Goal: Task Accomplishment & Management: Use online tool/utility

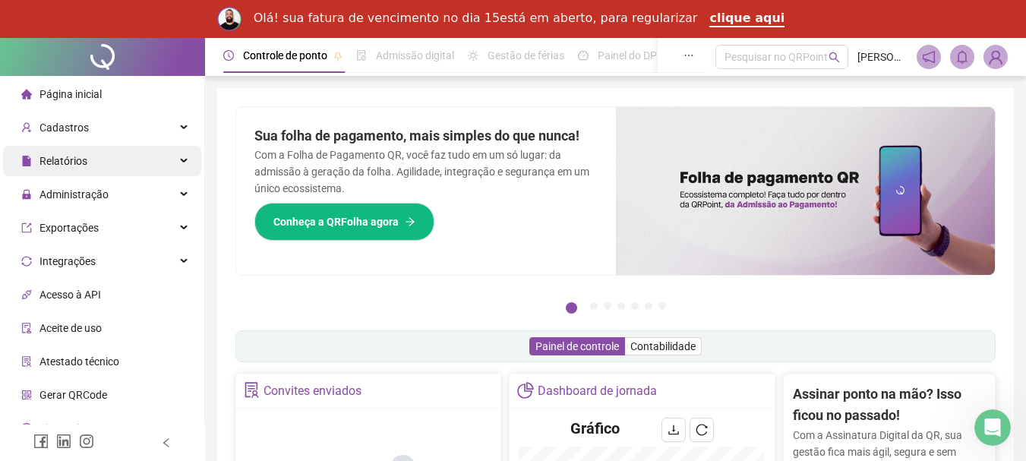
click at [169, 163] on div "Relatórios" at bounding box center [102, 161] width 198 height 30
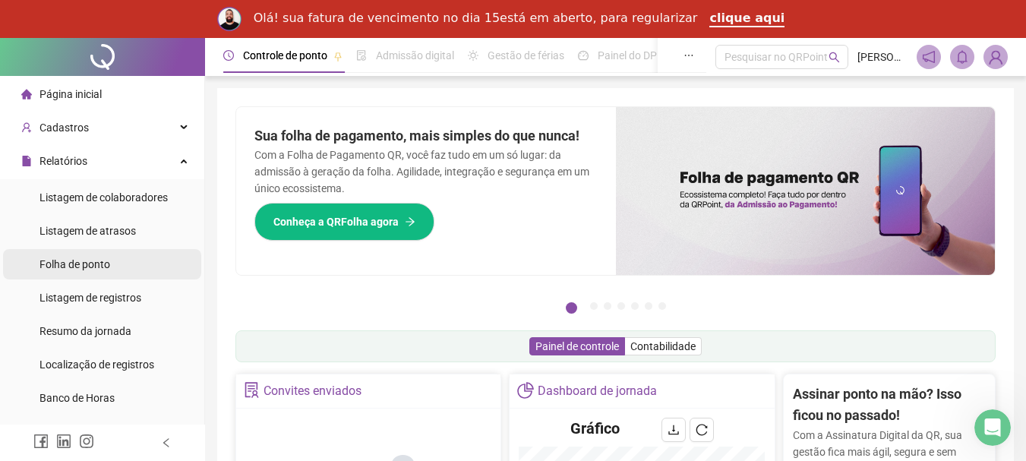
click at [100, 264] on span "Folha de ponto" at bounding box center [74, 264] width 71 height 12
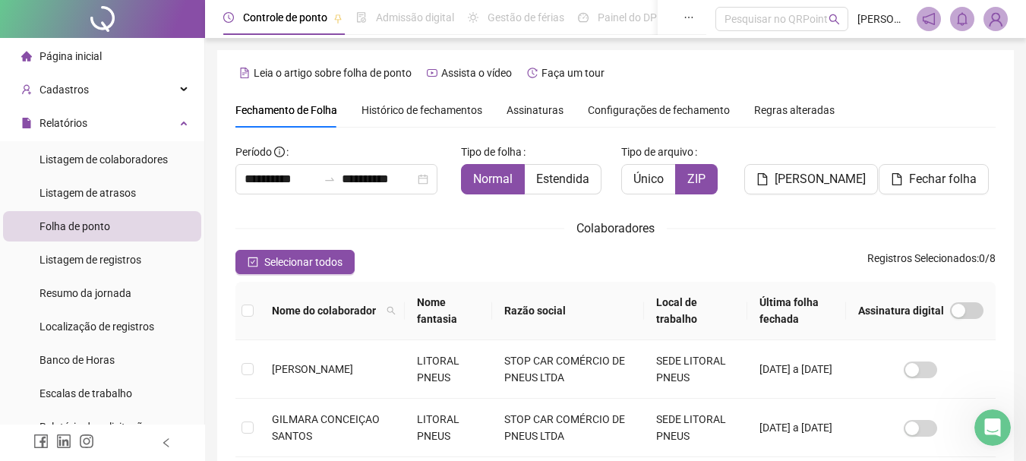
scroll to position [80, 0]
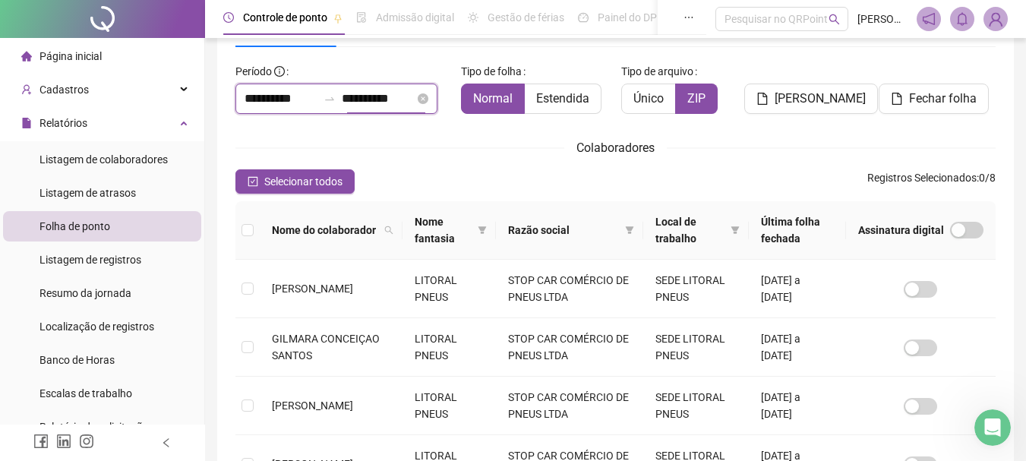
click at [368, 99] on input "**********" at bounding box center [378, 99] width 73 height 18
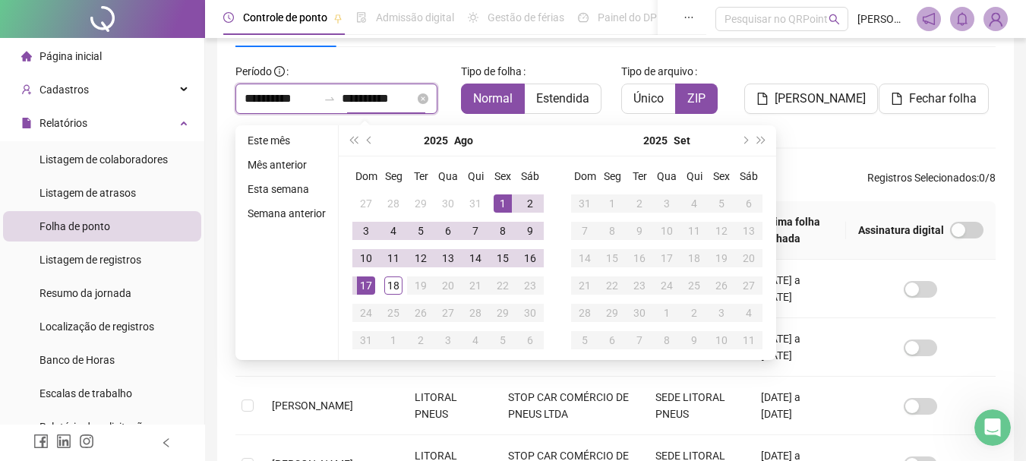
click at [360, 99] on input "**********" at bounding box center [378, 99] width 73 height 18
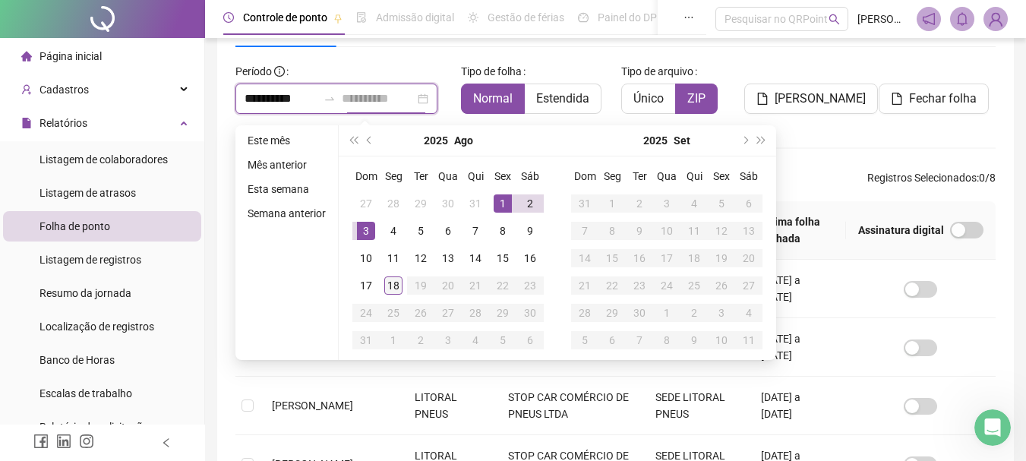
type input "**********"
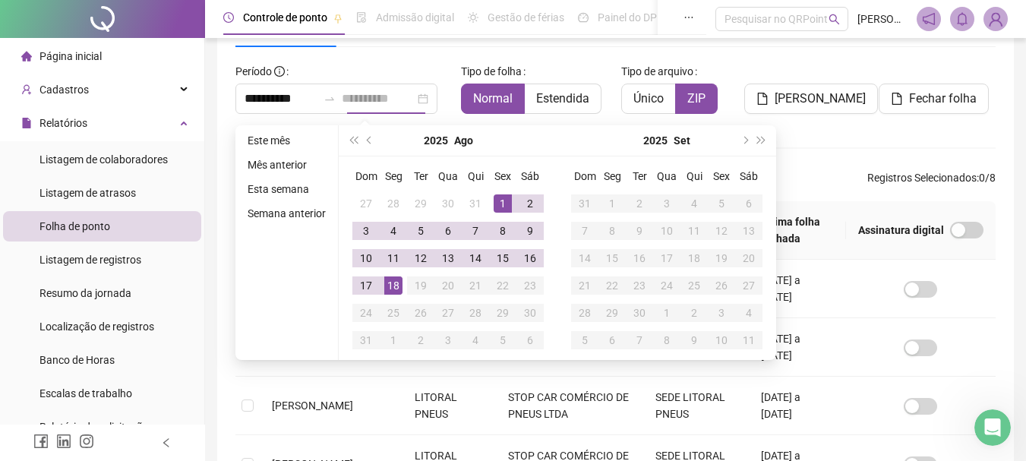
click at [396, 290] on div "18" at bounding box center [393, 285] width 18 height 18
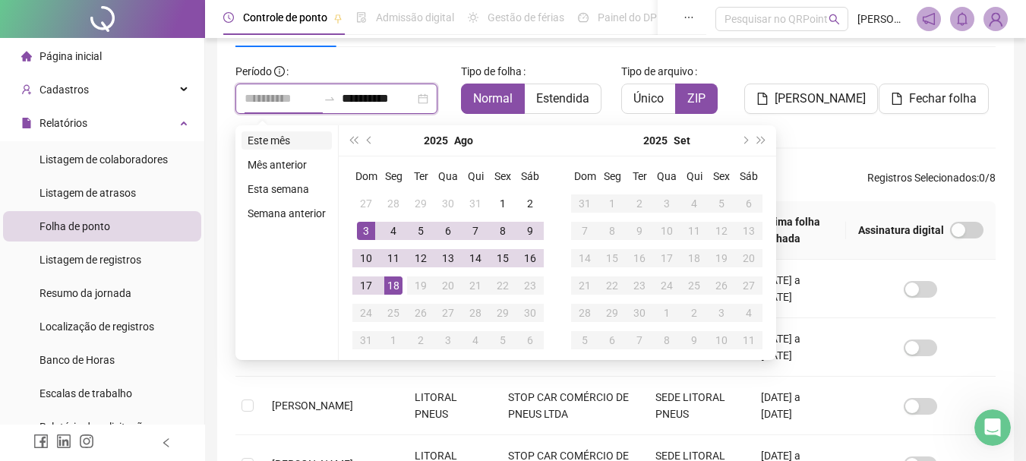
type input "**********"
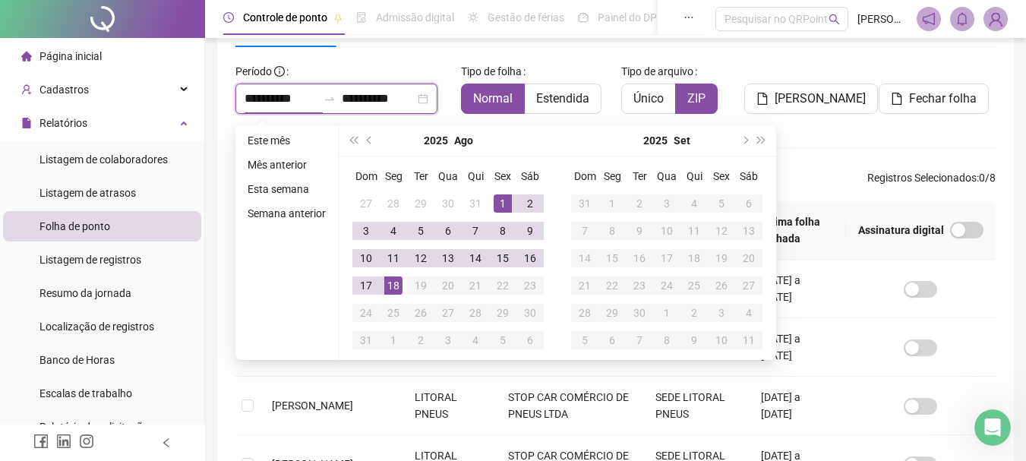
type input "**********"
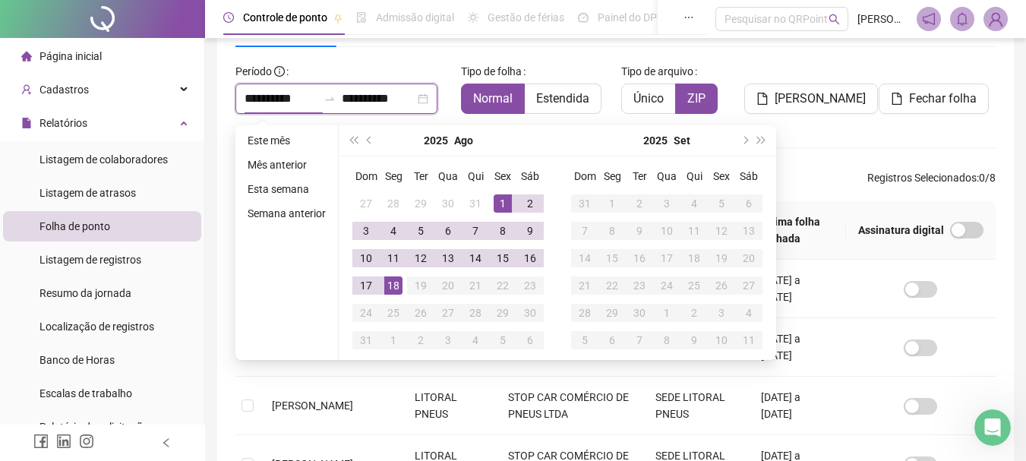
type input "**********"
click at [541, 61] on div "Tipo de folha Normal Estendida" at bounding box center [535, 86] width 149 height 55
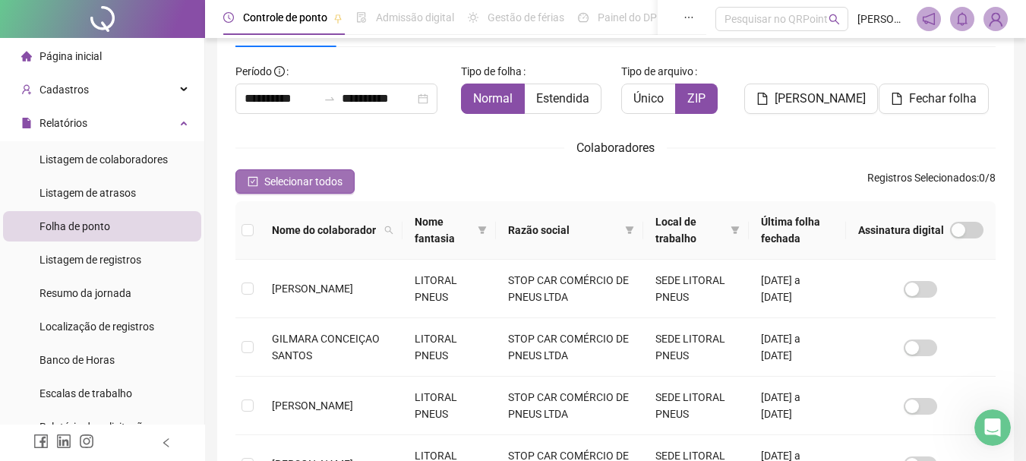
click at [281, 172] on button "Selecionar todos" at bounding box center [294, 181] width 119 height 24
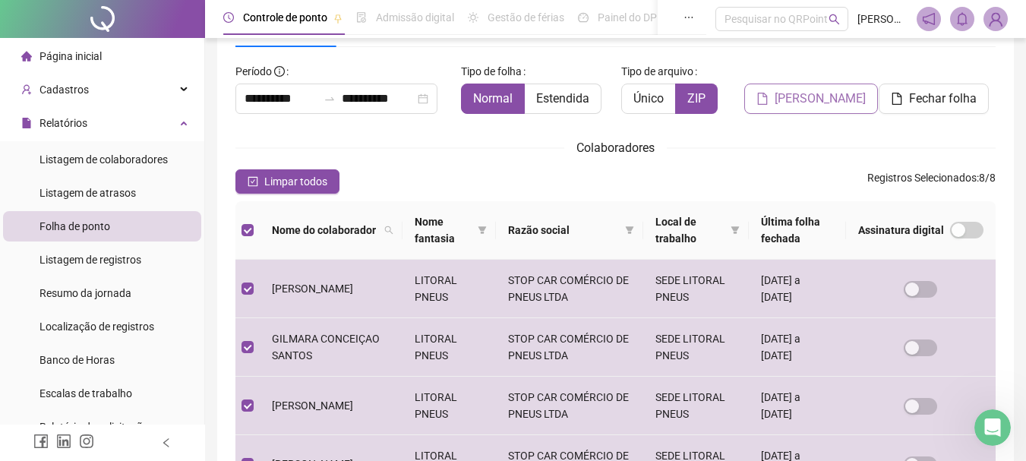
click at [779, 97] on button "[PERSON_NAME]" at bounding box center [811, 99] width 134 height 30
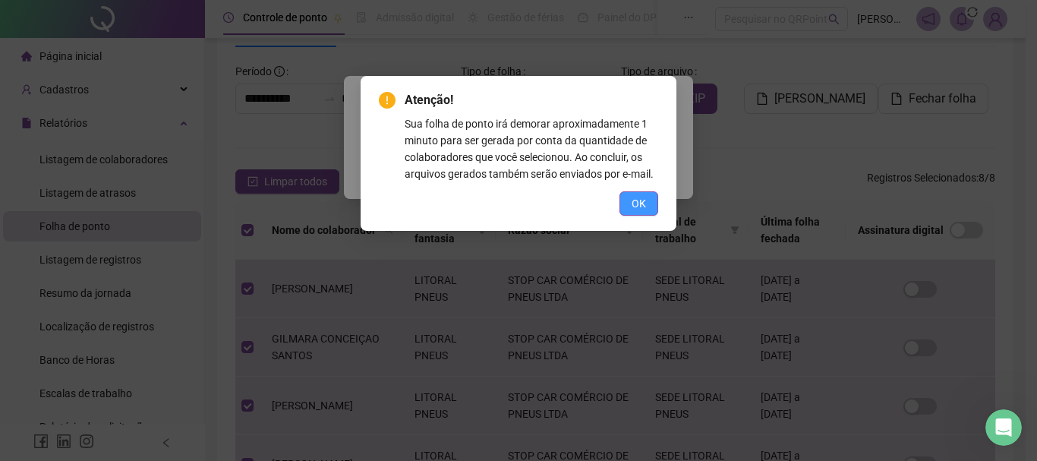
click at [642, 199] on span "OK" at bounding box center [639, 203] width 14 height 17
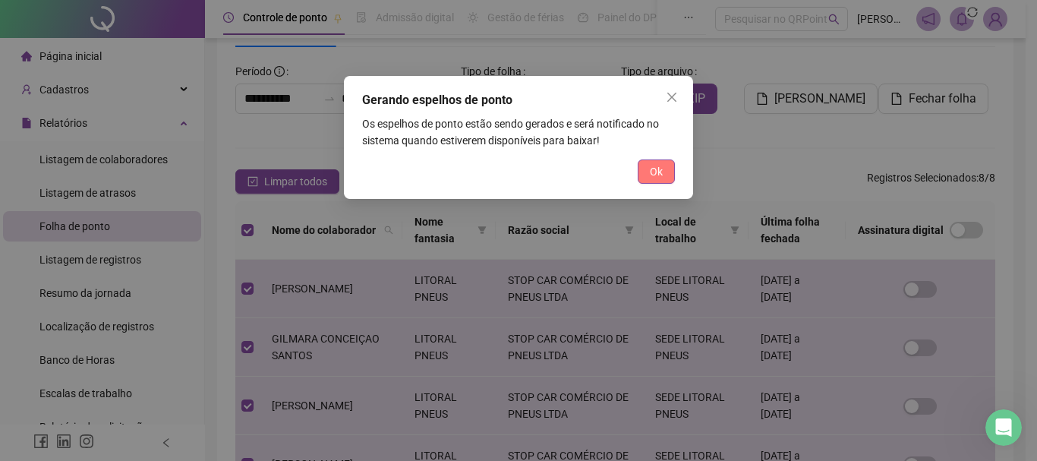
click at [667, 178] on button "Ok" at bounding box center [656, 171] width 37 height 24
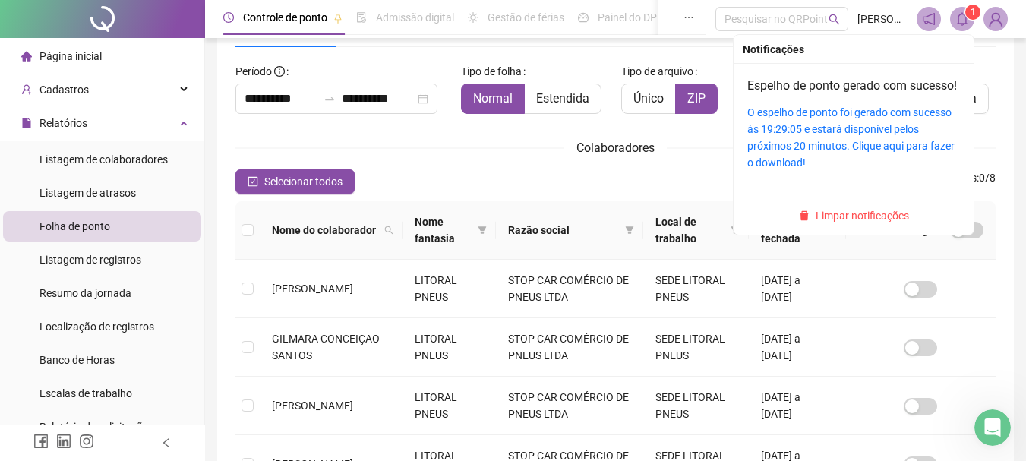
click at [970, 18] on span "1" at bounding box center [972, 12] width 5 height 15
click at [828, 138] on div "O espelho de ponto foi gerado com sucesso às 19:29:05 e estará disponível pelos…" at bounding box center [853, 137] width 213 height 67
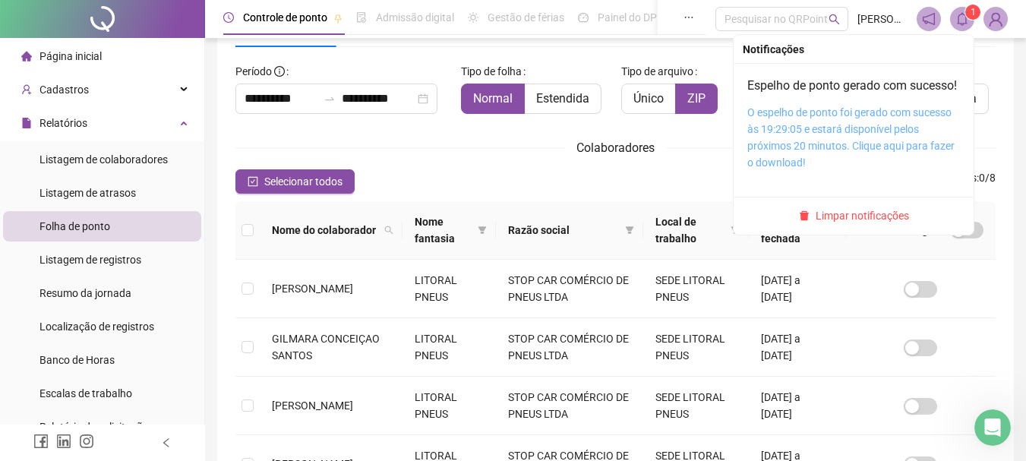
click at [807, 147] on link "O espelho de ponto foi gerado com sucesso às 19:29:05 e estará disponível pelos…" at bounding box center [850, 137] width 207 height 62
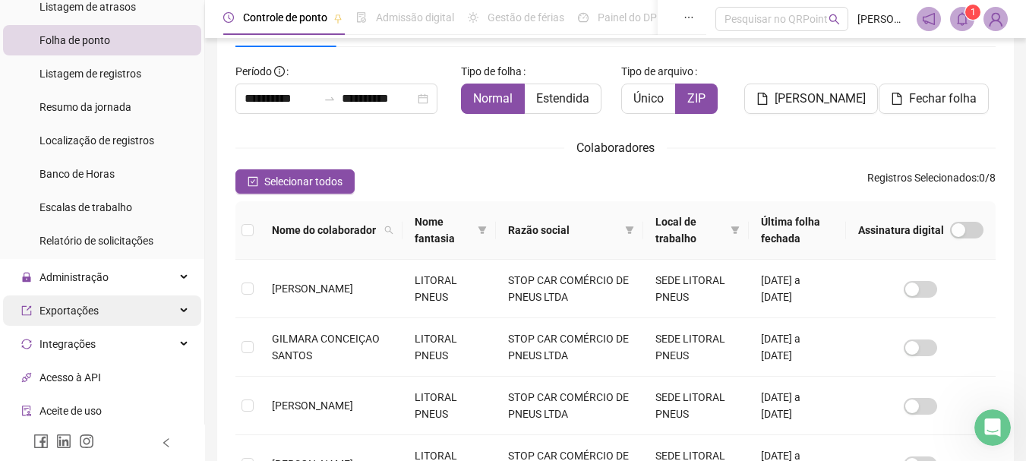
scroll to position [228, 0]
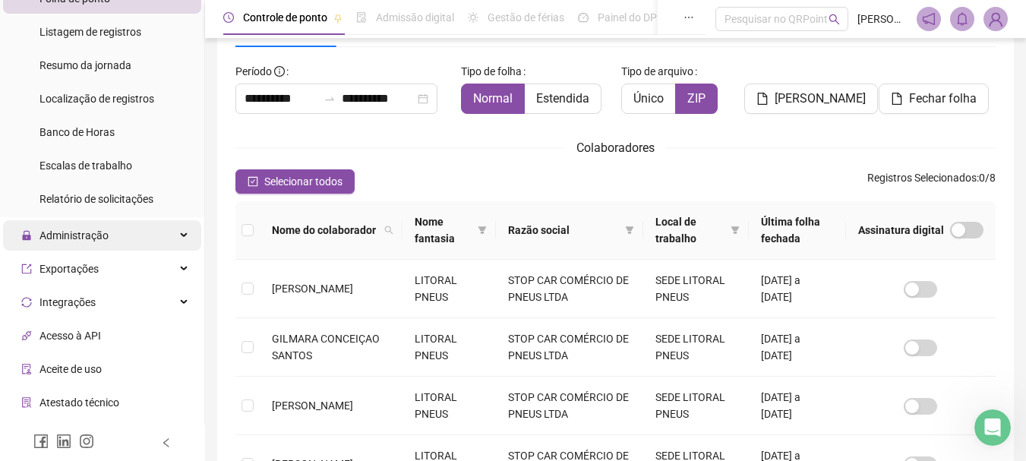
click at [172, 227] on div "Administração" at bounding box center [102, 235] width 198 height 30
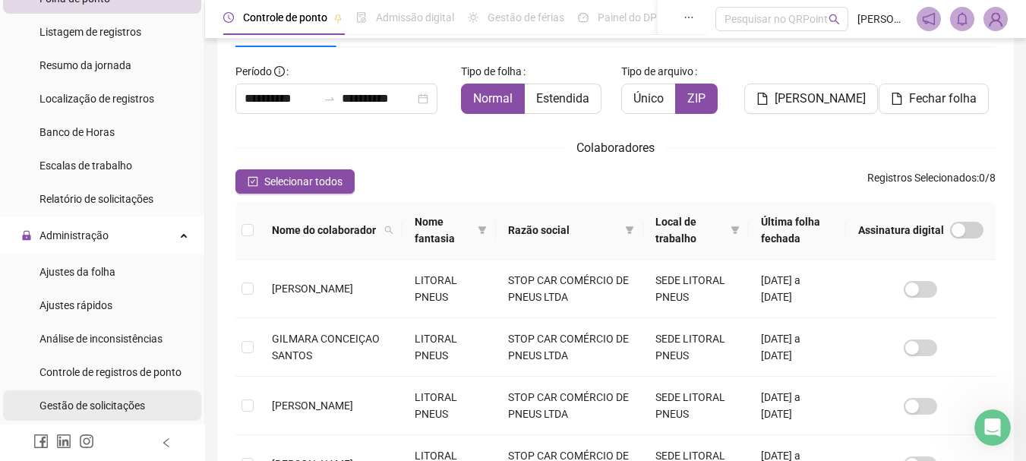
click at [122, 411] on span "Gestão de solicitações" at bounding box center [92, 405] width 106 height 12
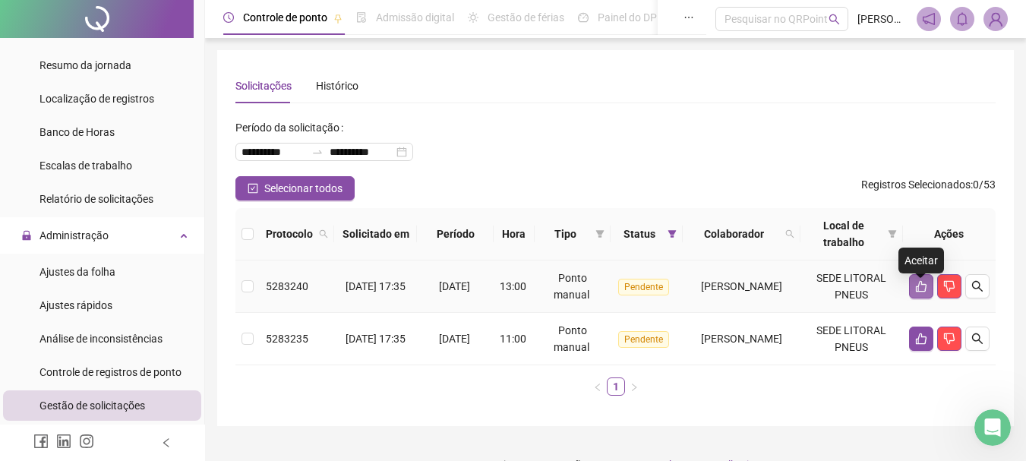
click at [922, 292] on icon "like" at bounding box center [921, 286] width 12 height 12
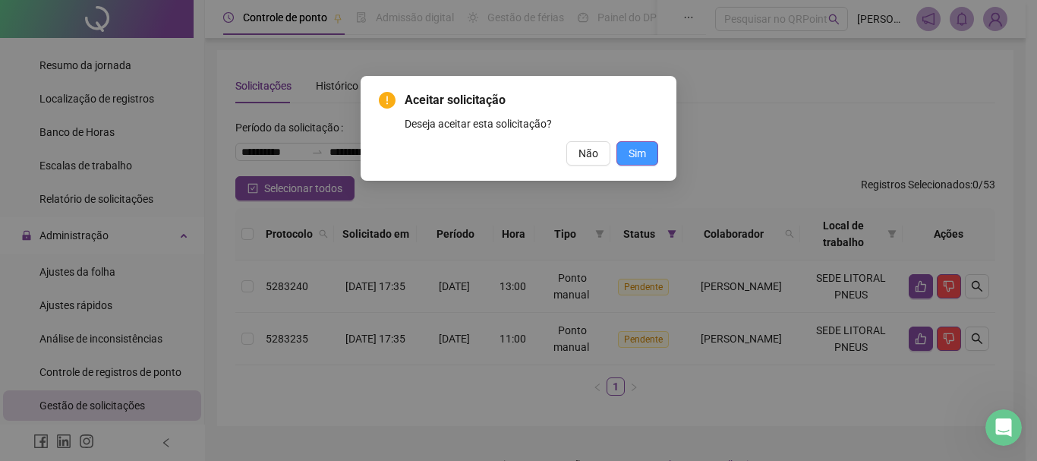
click at [645, 154] on span "Sim" at bounding box center [637, 153] width 17 height 17
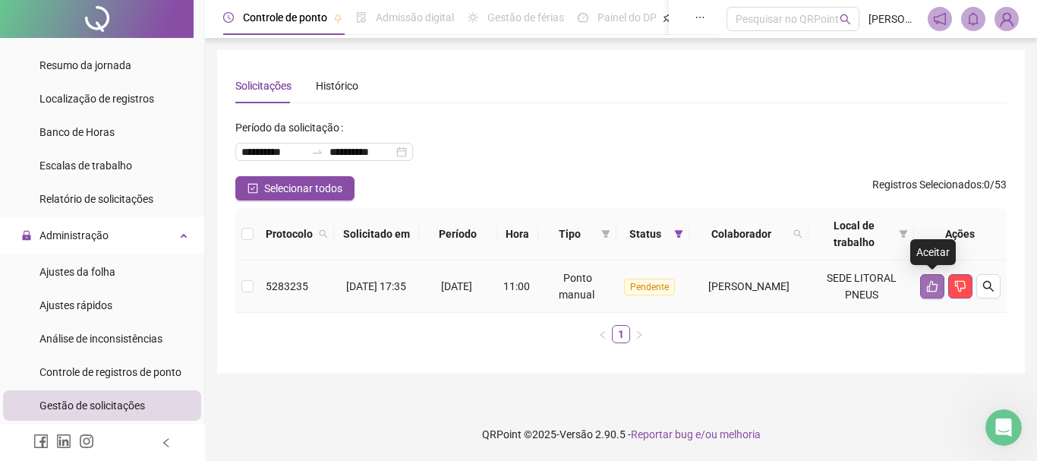
click at [932, 285] on icon "like" at bounding box center [932, 286] width 12 height 12
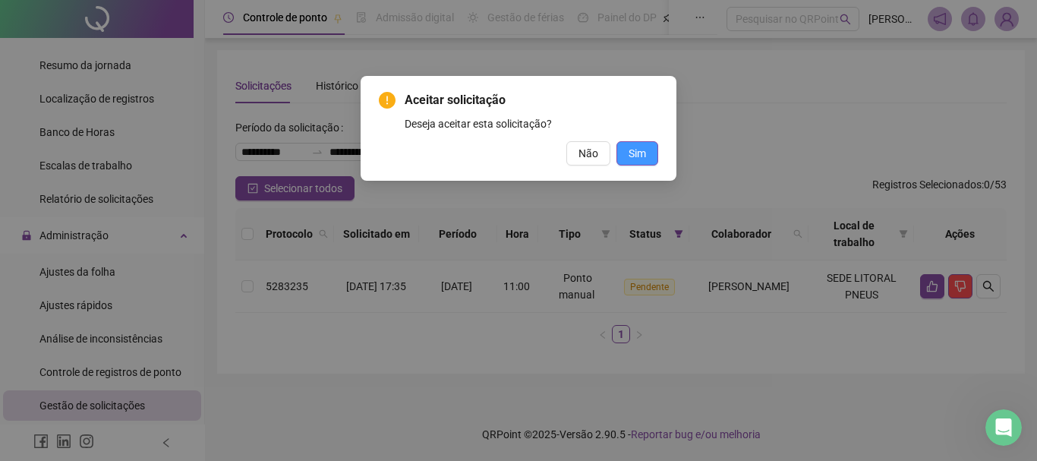
click at [642, 156] on span "Sim" at bounding box center [637, 153] width 17 height 17
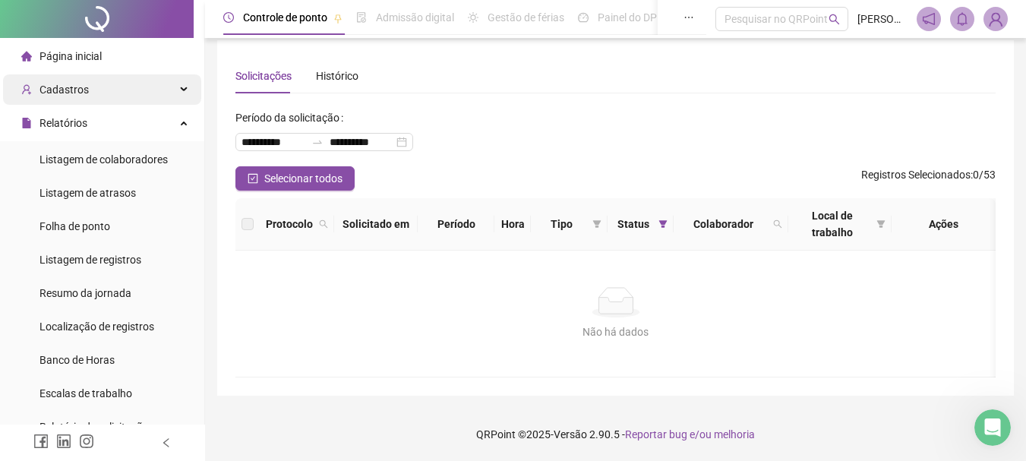
click at [105, 92] on div "Cadastros" at bounding box center [102, 89] width 198 height 30
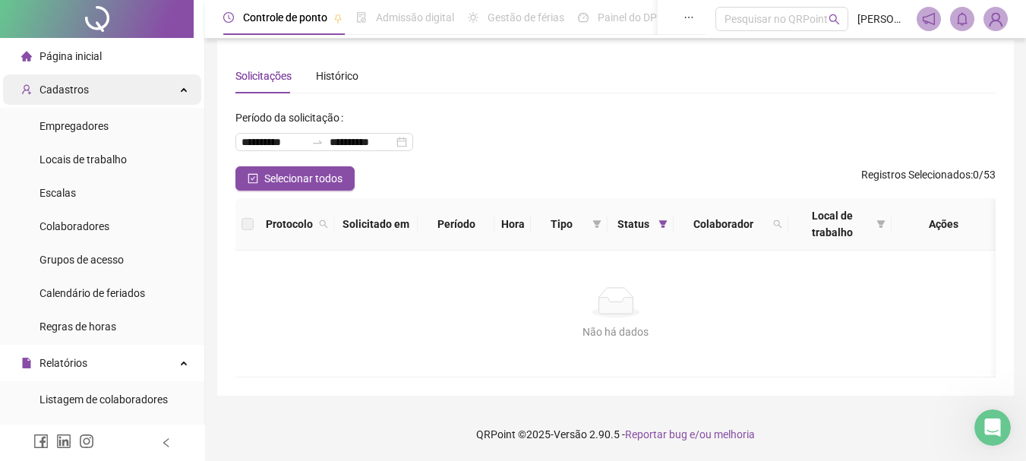
click at [150, 85] on div "Cadastros" at bounding box center [102, 89] width 198 height 30
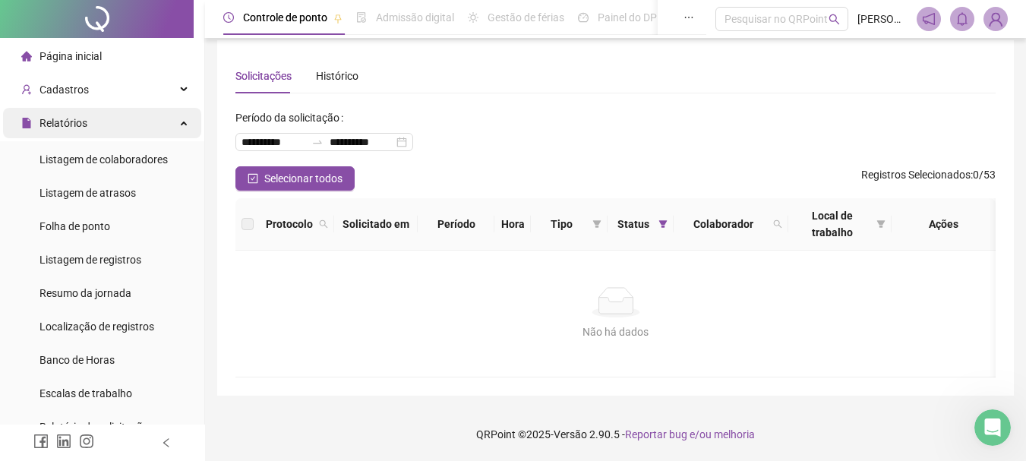
click at [166, 124] on div "Relatórios" at bounding box center [102, 123] width 198 height 30
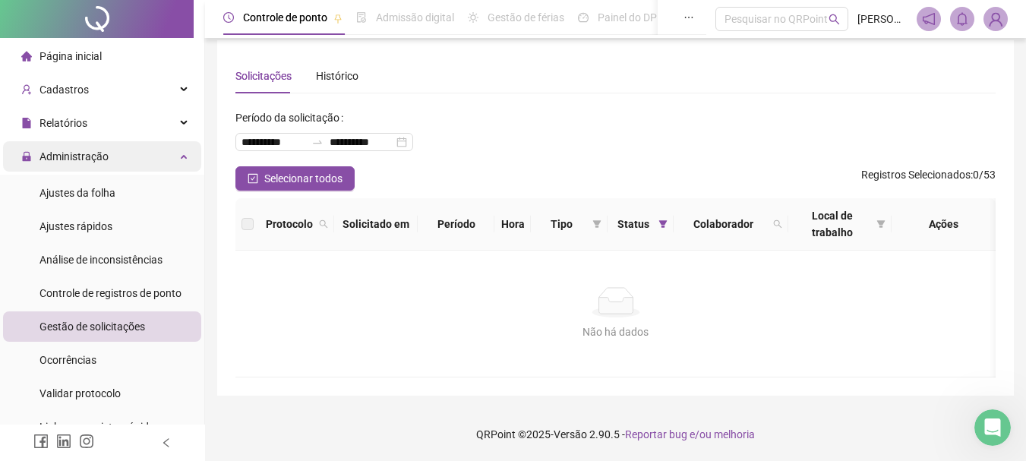
click at [175, 168] on div "Administração" at bounding box center [102, 156] width 198 height 30
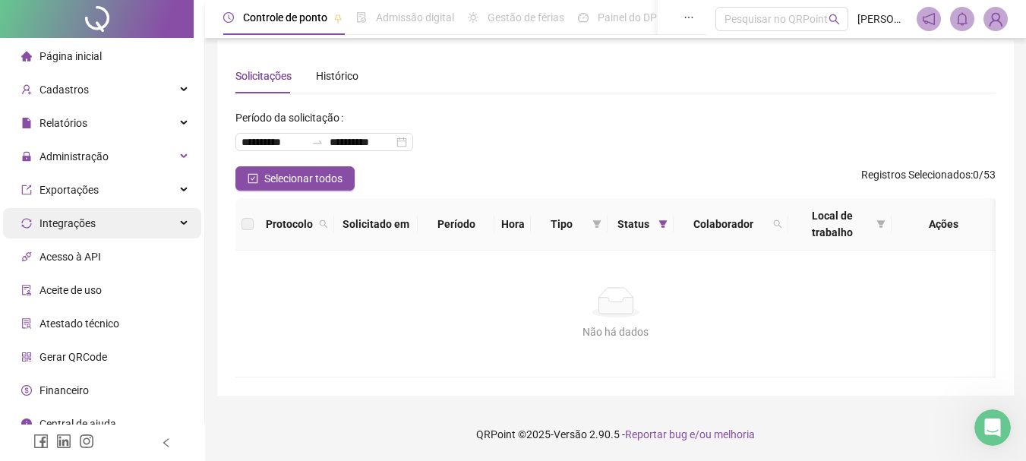
click at [181, 223] on icon at bounding box center [185, 223] width 8 height 0
click at [170, 222] on div "Integrações" at bounding box center [102, 223] width 198 height 30
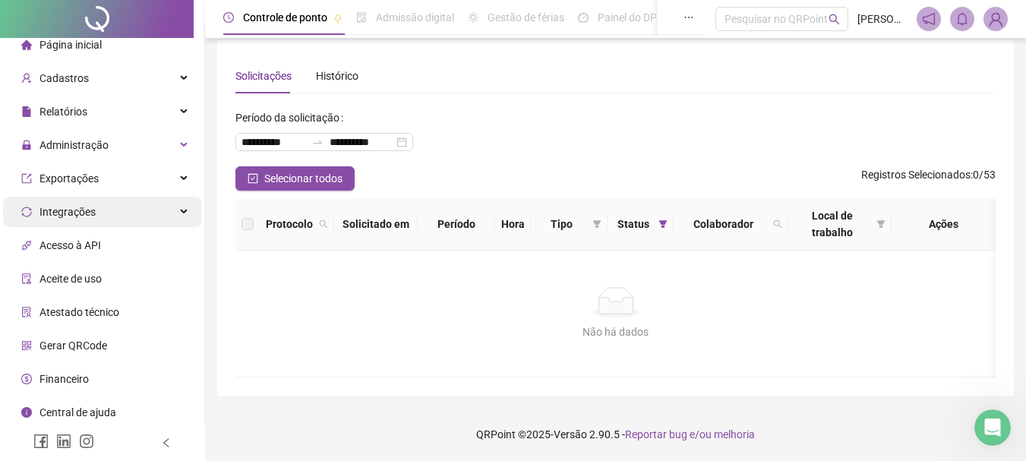
scroll to position [14, 0]
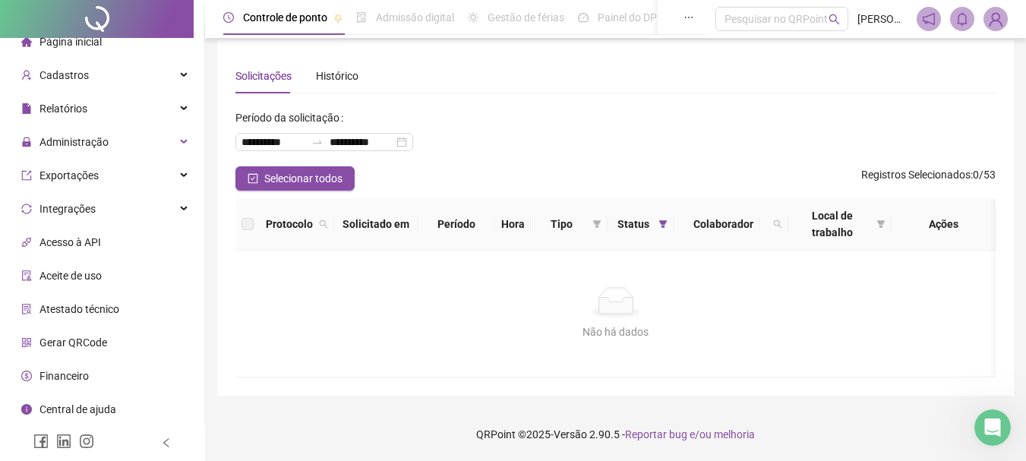
click at [97, 312] on span "Atestado técnico" at bounding box center [79, 309] width 80 height 12
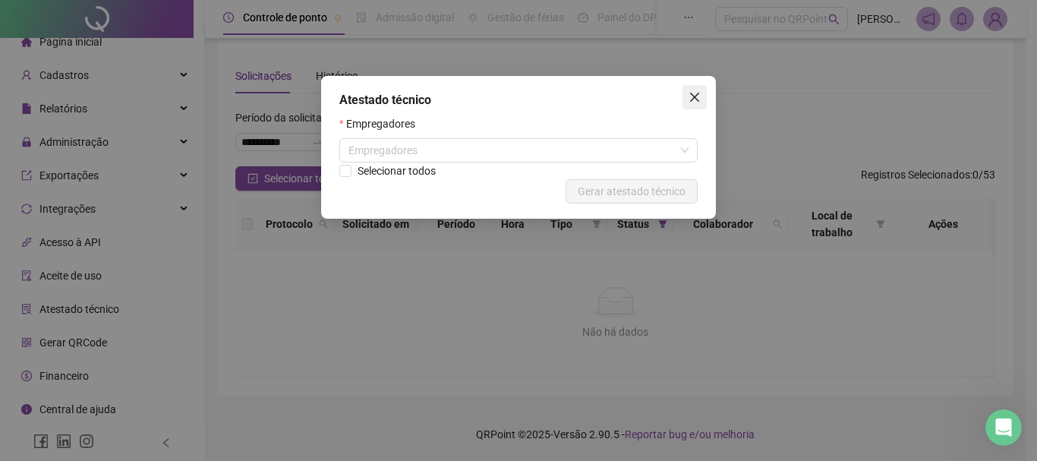
click at [698, 97] on icon "close" at bounding box center [695, 97] width 12 height 12
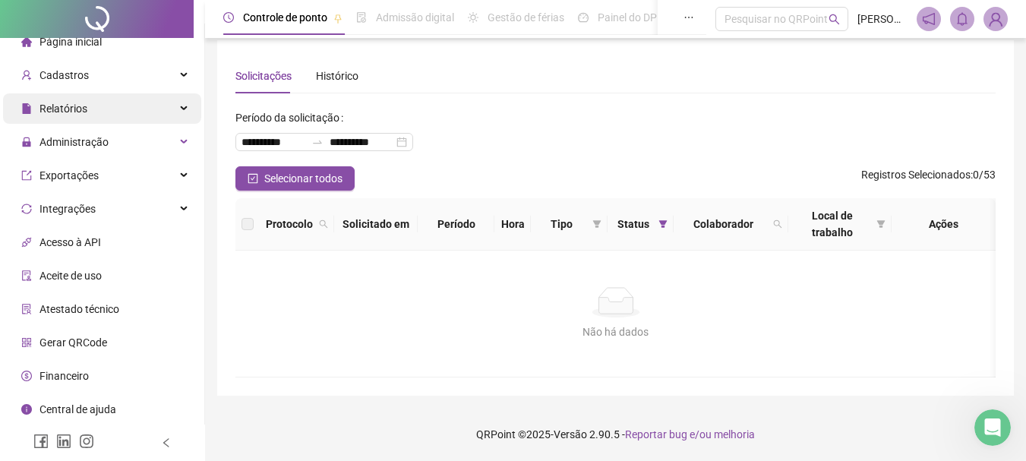
click at [166, 109] on div "Relatórios" at bounding box center [102, 108] width 198 height 30
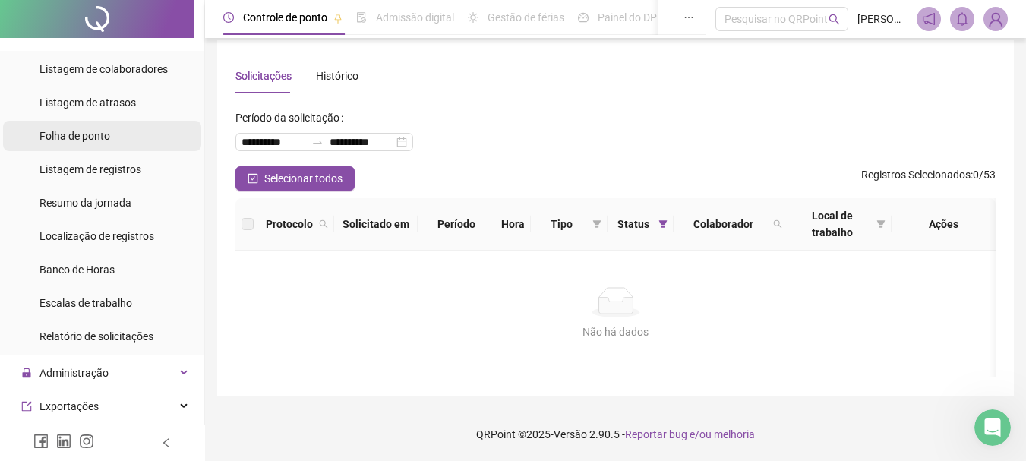
scroll to position [14, 0]
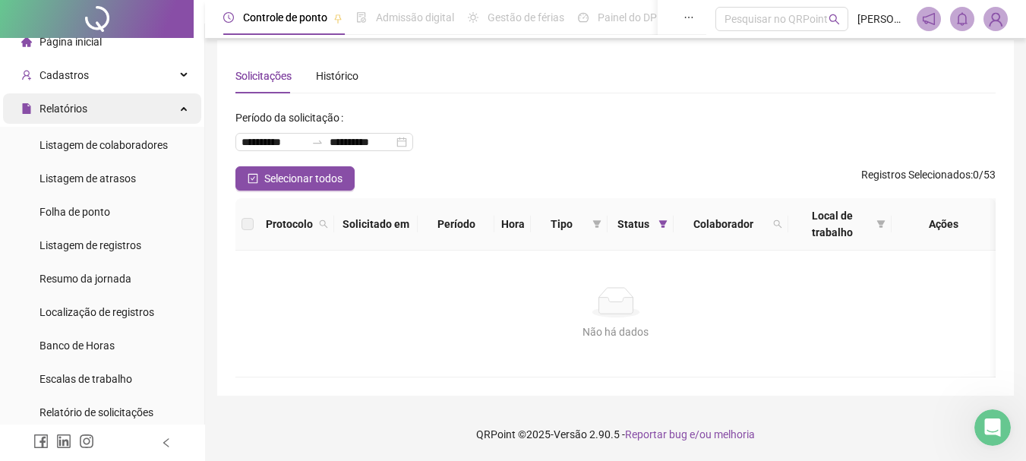
click at [151, 109] on div "Relatórios" at bounding box center [102, 108] width 198 height 30
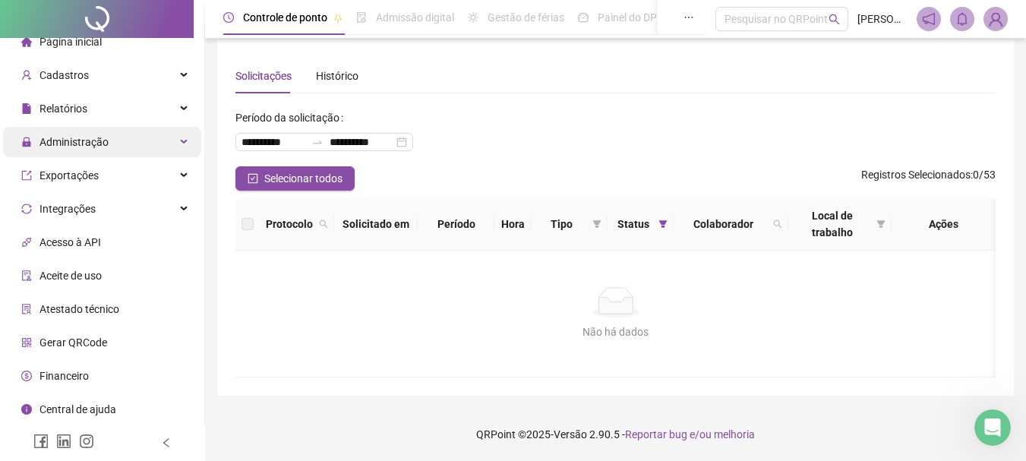
click at [154, 137] on div "Administração" at bounding box center [102, 142] width 198 height 30
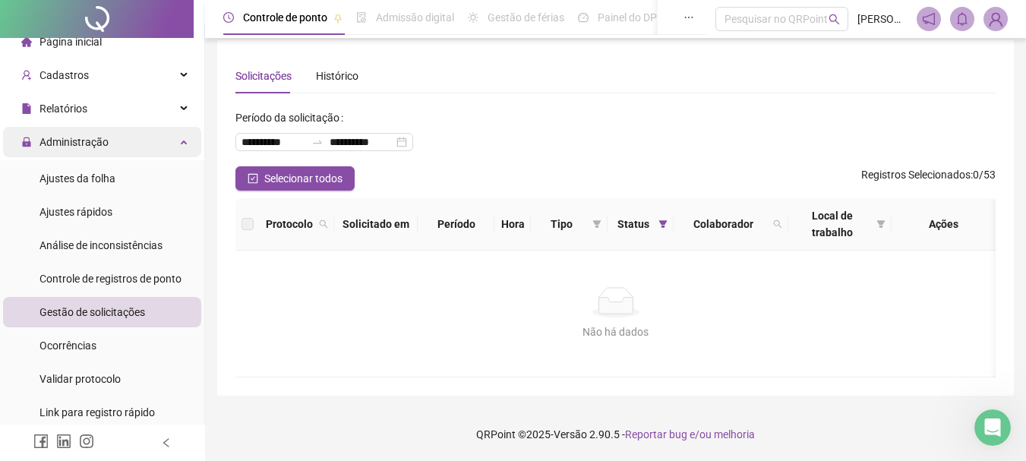
click at [166, 140] on div "Administração" at bounding box center [102, 142] width 198 height 30
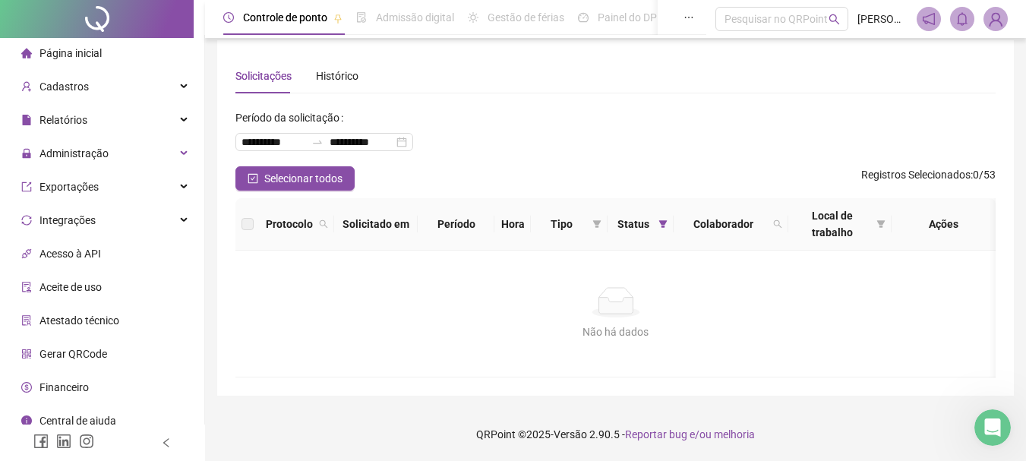
scroll to position [0, 0]
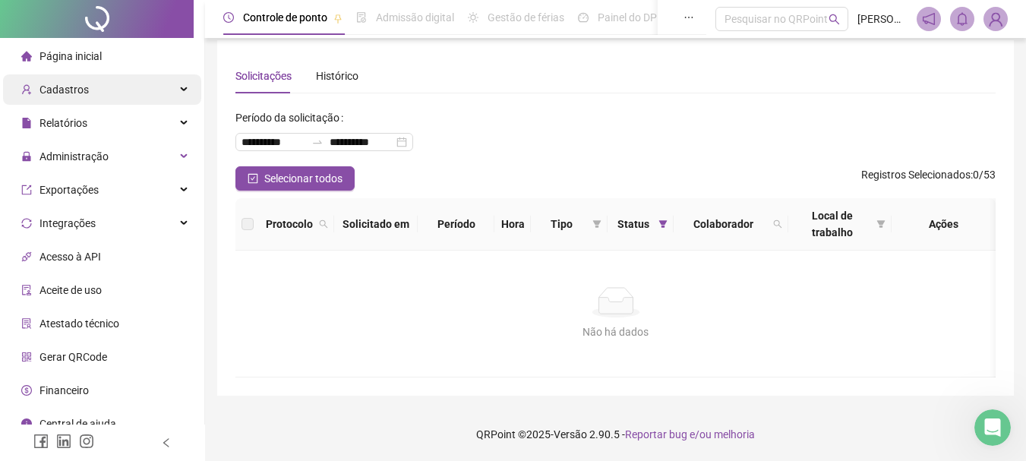
click at [172, 86] on div "Cadastros" at bounding box center [102, 89] width 198 height 30
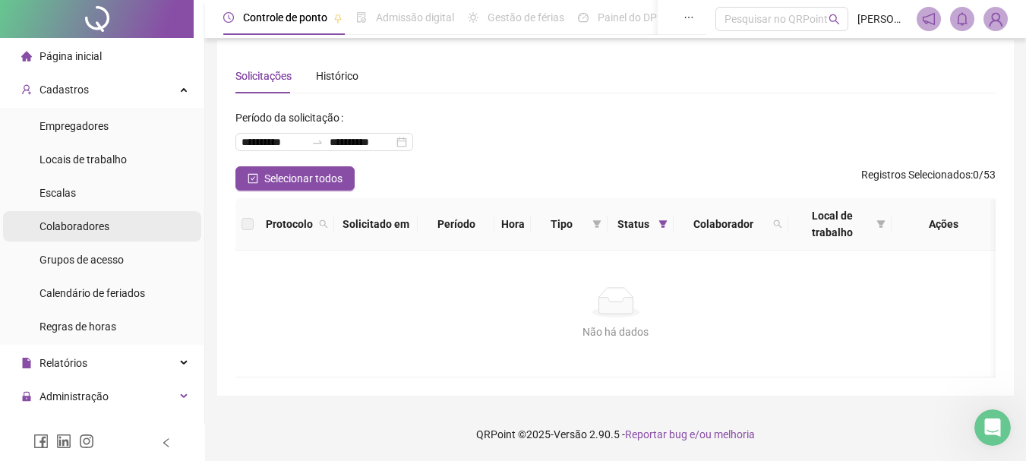
click at [122, 227] on li "Colaboradores" at bounding box center [102, 226] width 198 height 30
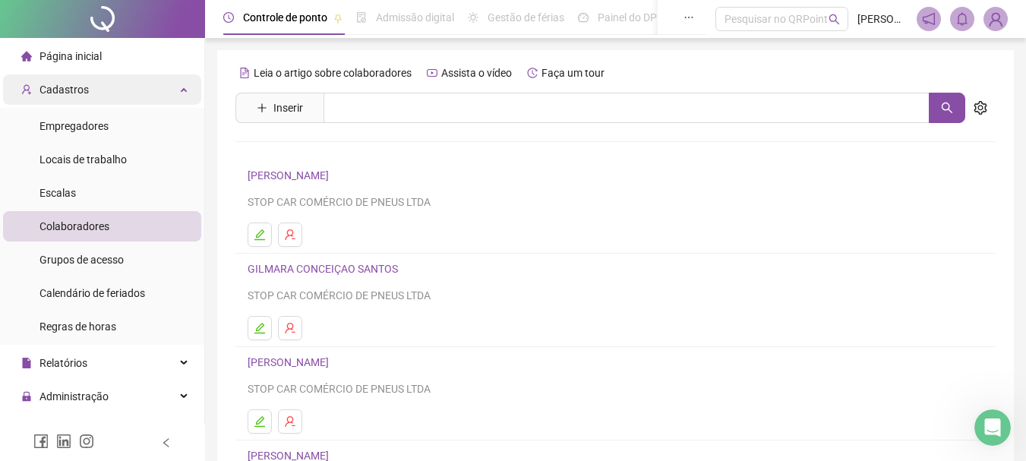
click at [169, 86] on div "Cadastros" at bounding box center [102, 89] width 198 height 30
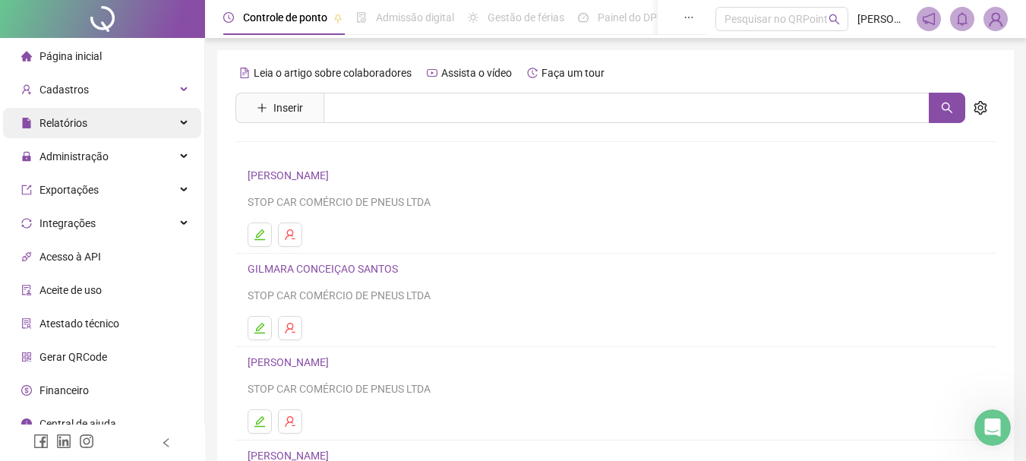
click at [172, 125] on div "Relatórios" at bounding box center [102, 123] width 198 height 30
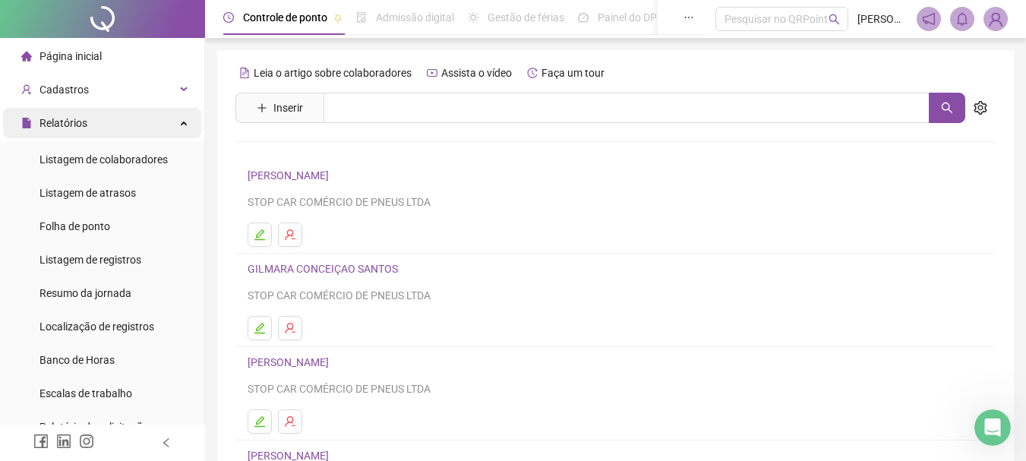
click at [166, 121] on div "Relatórios" at bounding box center [102, 123] width 198 height 30
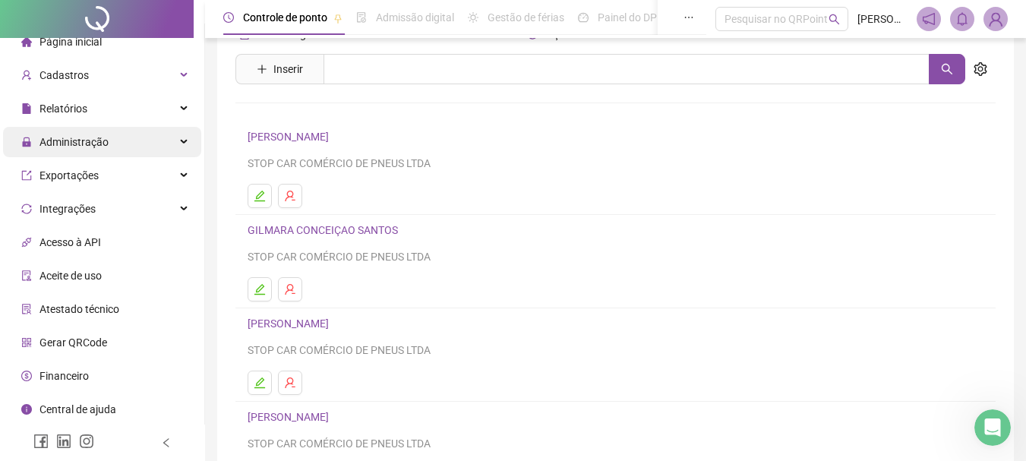
scroll to position [76, 0]
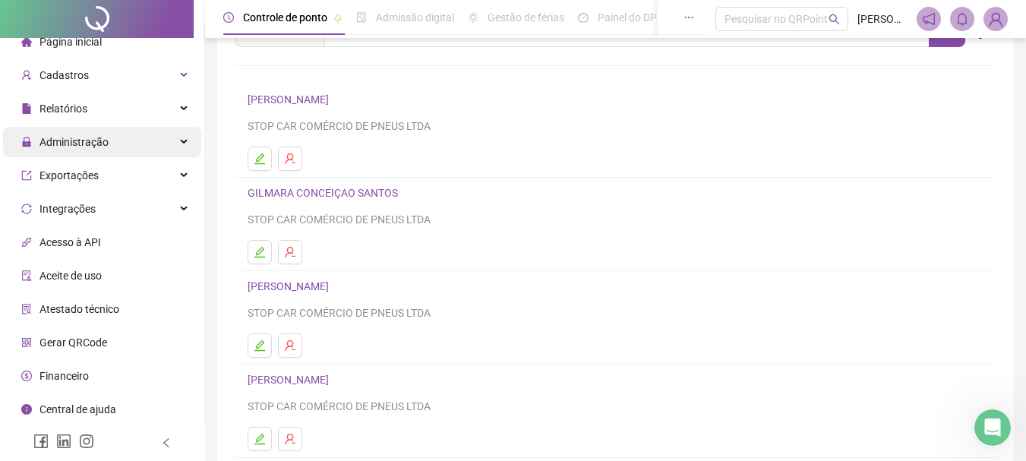
click at [170, 143] on div "Administração" at bounding box center [102, 142] width 198 height 30
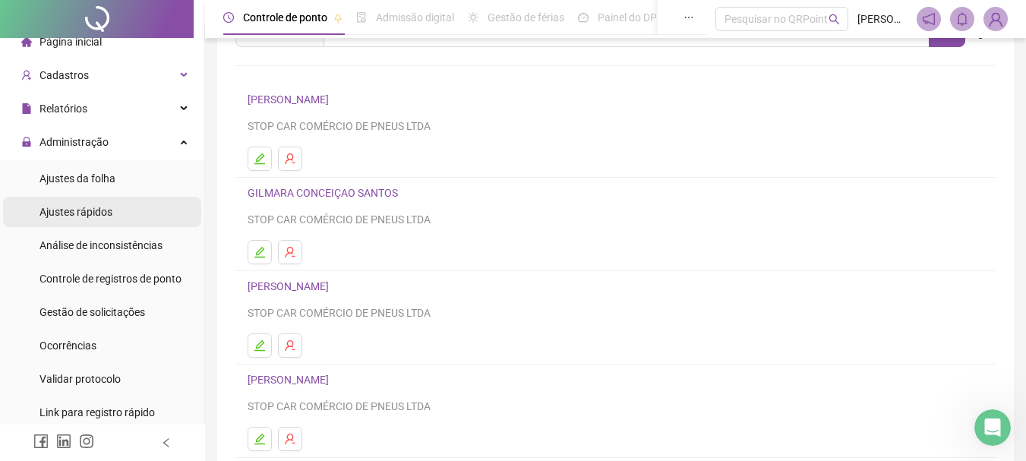
click at [105, 210] on span "Ajustes rápidos" at bounding box center [75, 212] width 73 height 12
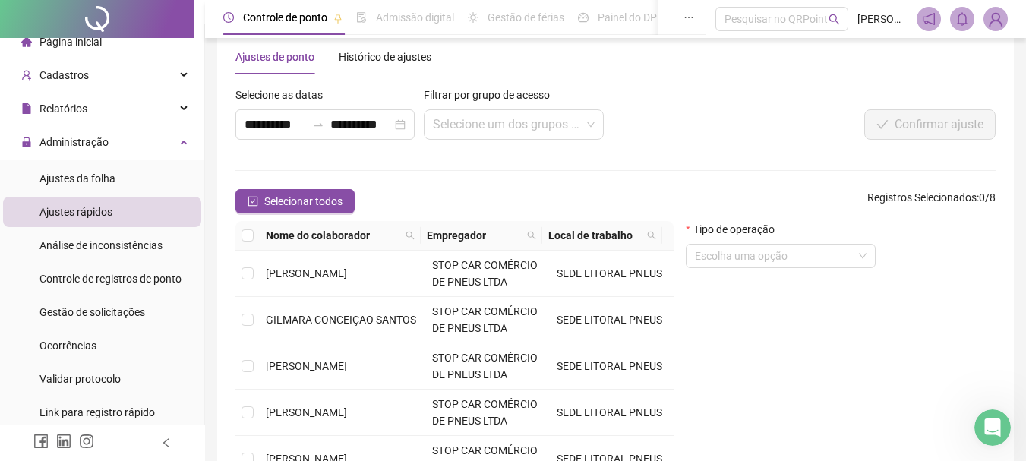
scroll to position [76, 0]
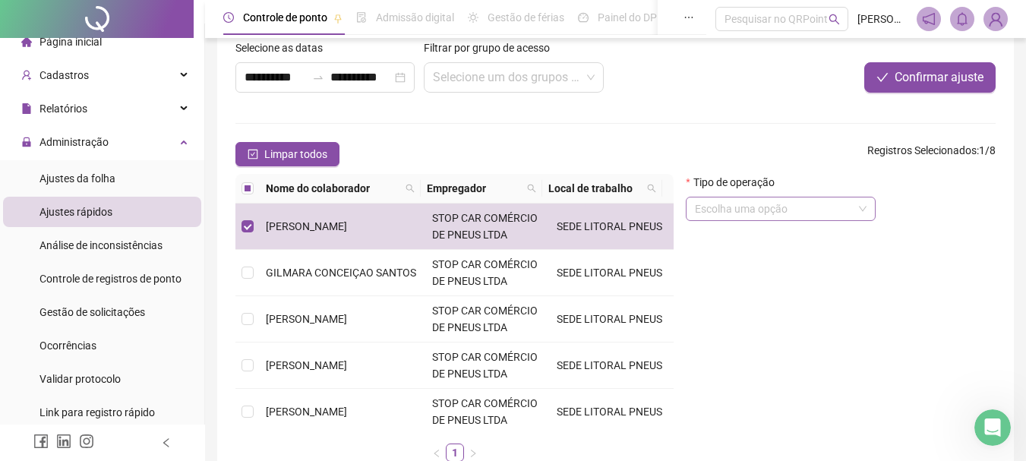
click at [864, 210] on span at bounding box center [781, 208] width 172 height 23
